Goal: Information Seeking & Learning: Learn about a topic

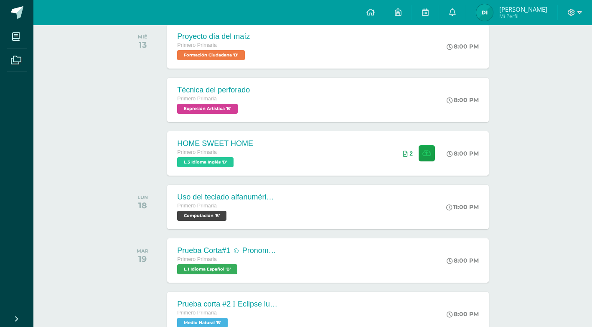
scroll to position [209, 0]
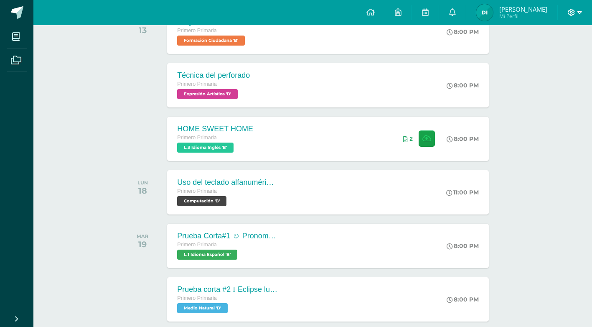
click at [578, 9] on icon at bounding box center [580, 13] width 5 height 8
click at [559, 56] on span "Cerrar sesión" at bounding box center [553, 57] width 38 height 8
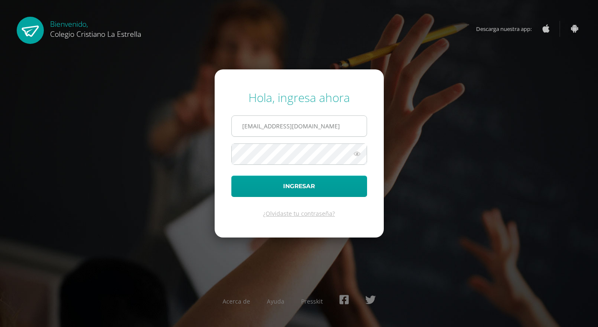
click at [289, 124] on input "[EMAIL_ADDRESS][DOMAIN_NAME]" at bounding box center [299, 126] width 135 height 20
type input "[EMAIL_ADDRESS][DOMAIN_NAME]"
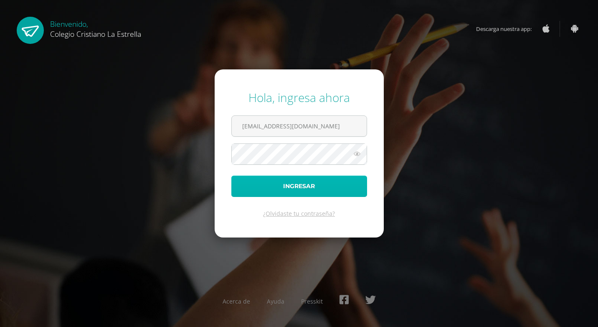
click at [277, 179] on button "Ingresar" at bounding box center [300, 186] width 136 height 21
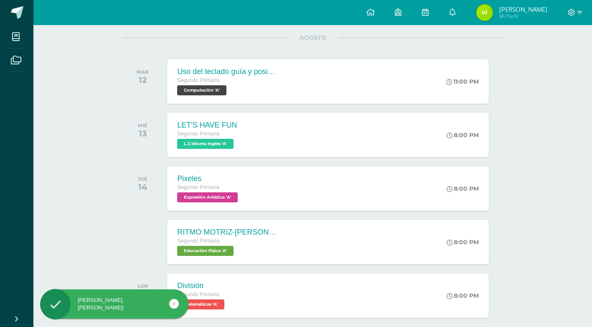
scroll to position [125, 0]
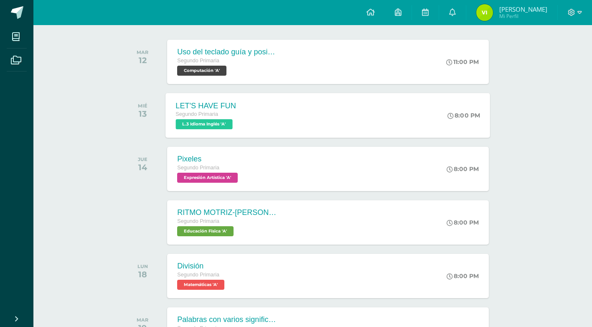
click at [227, 124] on span "L.3 Idioma Inglés 'A'" at bounding box center [204, 124] width 57 height 10
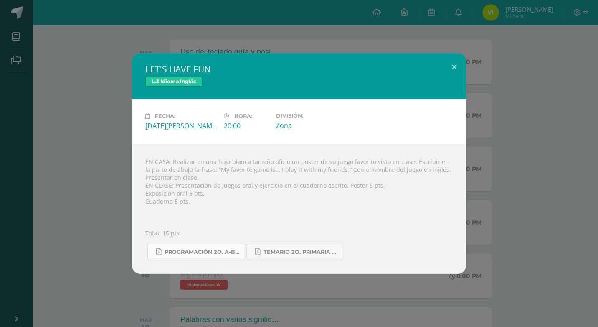
click at [204, 252] on span "Programación 2o. A-B Inglés.pdf" at bounding box center [202, 252] width 75 height 7
click at [455, 62] on button at bounding box center [455, 67] width 24 height 28
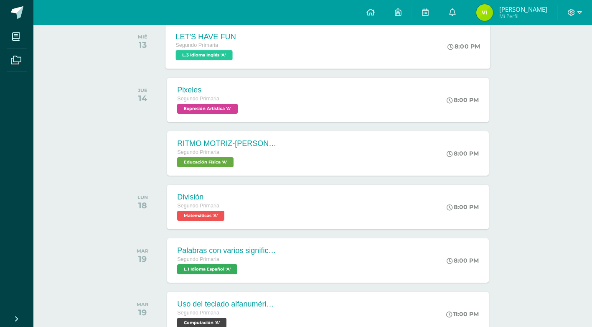
scroll to position [209, 0]
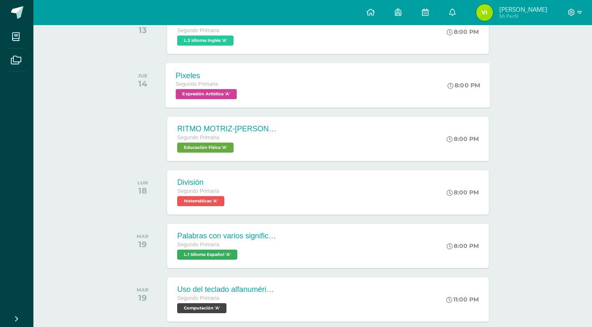
click at [218, 92] on span "Expresión Artística 'A'" at bounding box center [206, 94] width 61 height 10
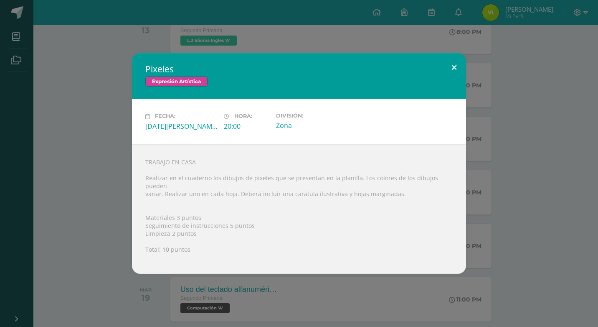
click at [453, 70] on button at bounding box center [455, 67] width 24 height 28
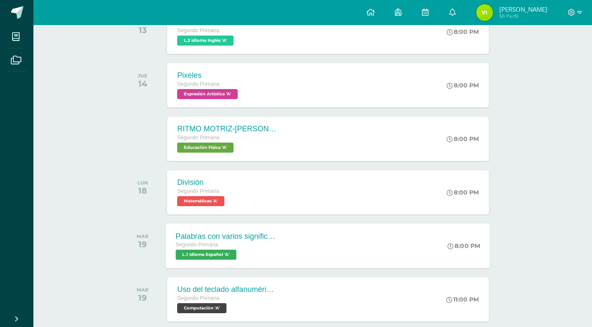
drag, startPoint x: 191, startPoint y: 248, endPoint x: 195, endPoint y: 257, distance: 10.3
click at [195, 257] on div "Segundo Primaria L.1 Idioma Español 'A'" at bounding box center [226, 249] width 101 height 19
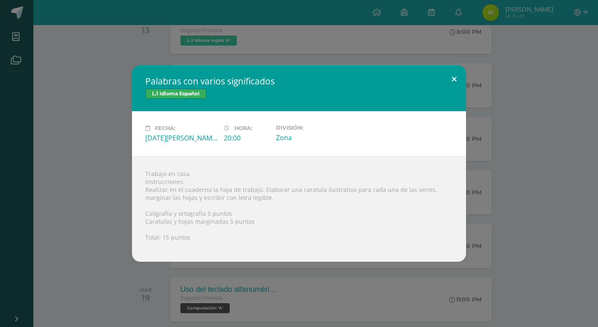
click at [454, 77] on button at bounding box center [455, 79] width 24 height 28
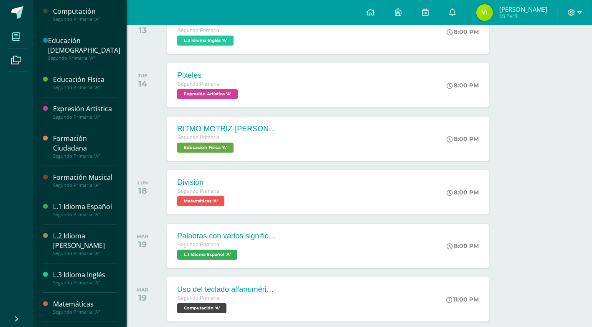
click at [19, 43] on span at bounding box center [16, 36] width 19 height 19
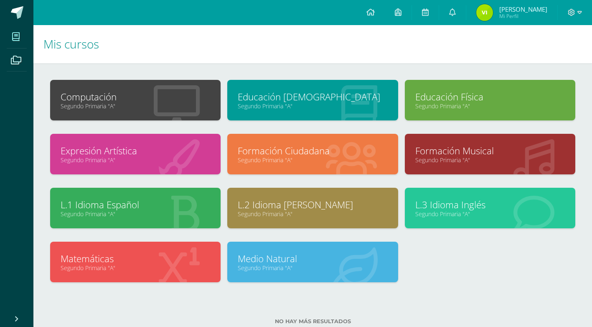
click at [174, 196] on icon at bounding box center [184, 213] width 31 height 41
click at [180, 196] on icon at bounding box center [184, 213] width 31 height 41
click at [181, 196] on icon at bounding box center [184, 213] width 31 height 41
click at [180, 196] on icon at bounding box center [184, 213] width 31 height 41
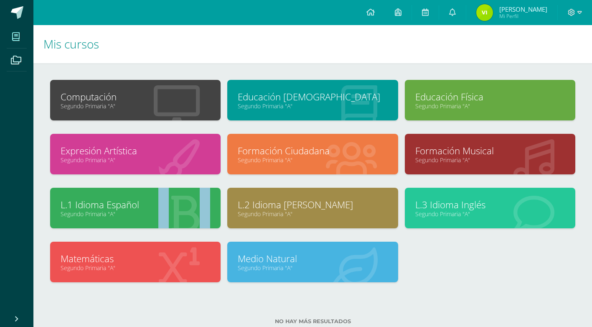
click at [180, 196] on icon at bounding box center [184, 213] width 31 height 41
click at [180, 195] on icon at bounding box center [184, 213] width 31 height 41
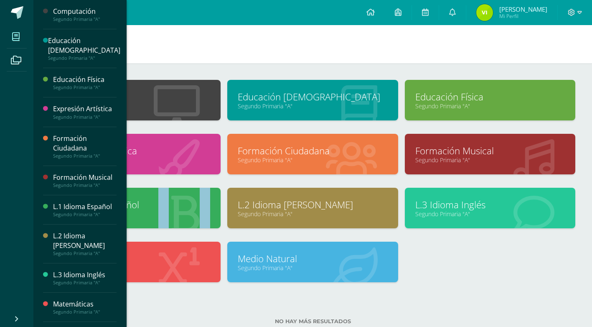
drag, startPoint x: 76, startPoint y: 204, endPoint x: 73, endPoint y: 207, distance: 4.8
click at [73, 207] on div "L.1 Idioma Español" at bounding box center [85, 207] width 64 height 10
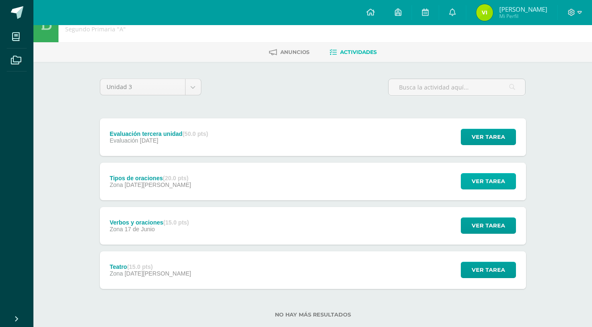
scroll to position [38, 0]
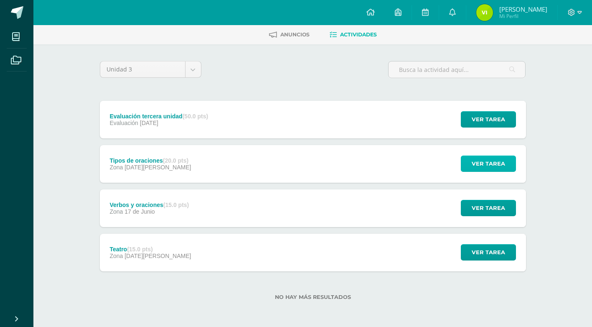
click at [479, 167] on span "Ver tarea" at bounding box center [488, 163] width 33 height 15
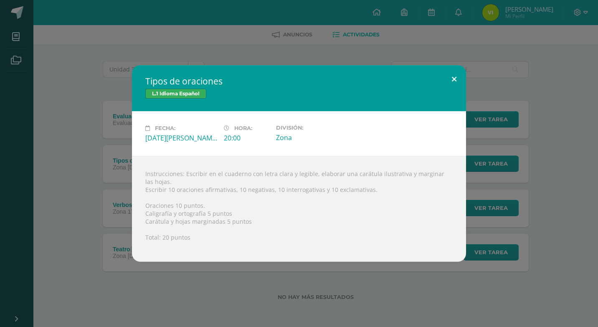
click at [453, 75] on button at bounding box center [455, 79] width 24 height 28
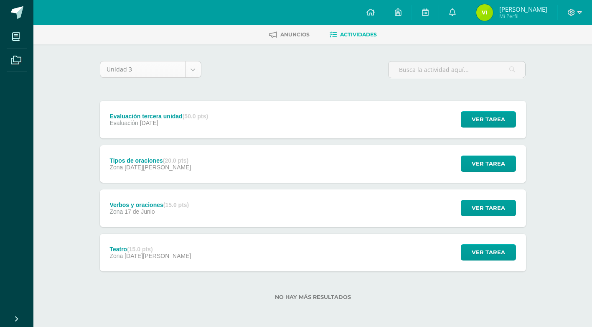
click at [193, 74] on body "Mis cursos Archivos Cerrar panel Computación Segundo Primaria "A" Educación Cri…" at bounding box center [296, 144] width 592 height 365
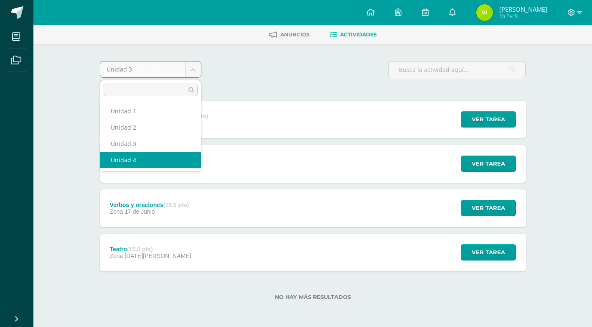
select select "Unidad 4"
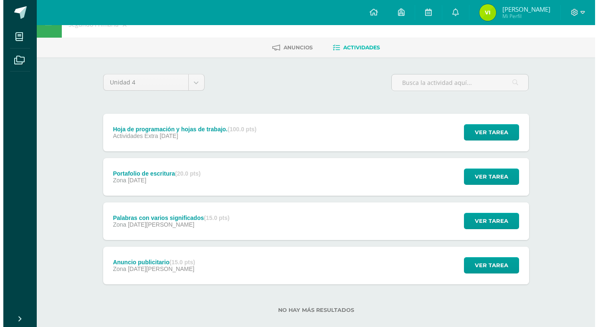
scroll to position [38, 0]
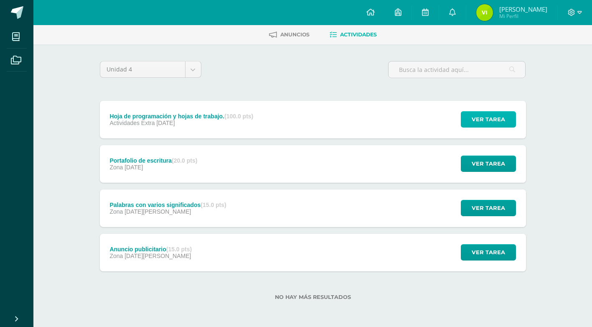
click at [482, 115] on span "Ver tarea" at bounding box center [488, 119] width 33 height 15
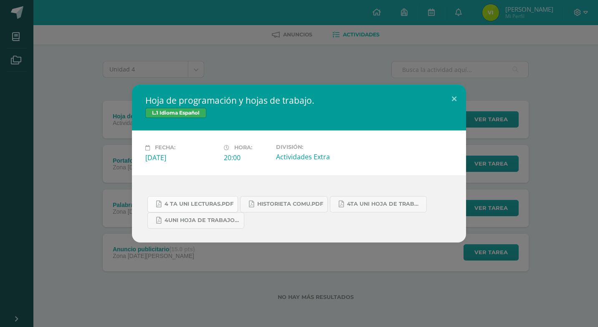
click at [229, 198] on link "4 ta uni lecturas.pdf" at bounding box center [193, 204] width 91 height 16
click at [362, 203] on span "4ta uni hoja de trabajo comu.pdf" at bounding box center [384, 204] width 75 height 7
click at [187, 216] on link "4UNI hoja de trabajo COMU.pdf" at bounding box center [196, 220] width 97 height 16
